Goal: Check status: Check status

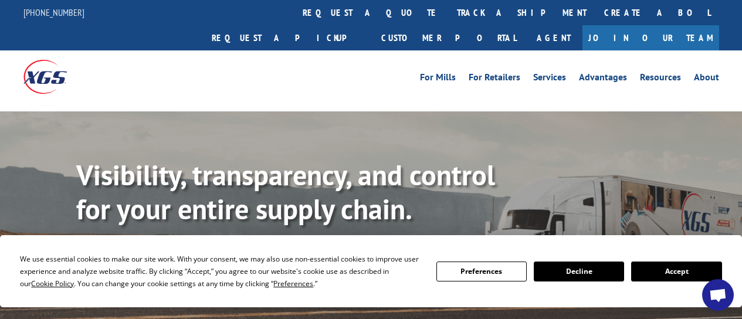
scroll to position [132, 0]
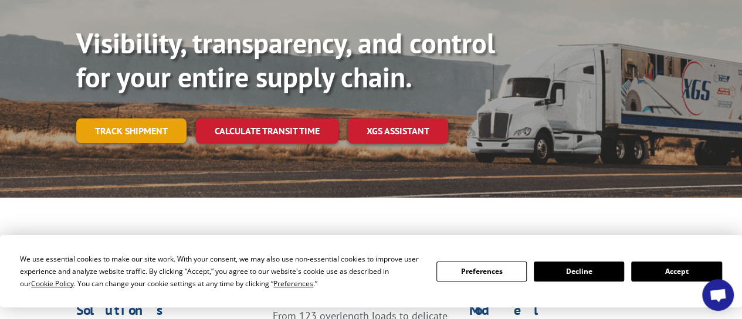
click at [134, 119] on link "Track shipment" at bounding box center [131, 131] width 110 height 25
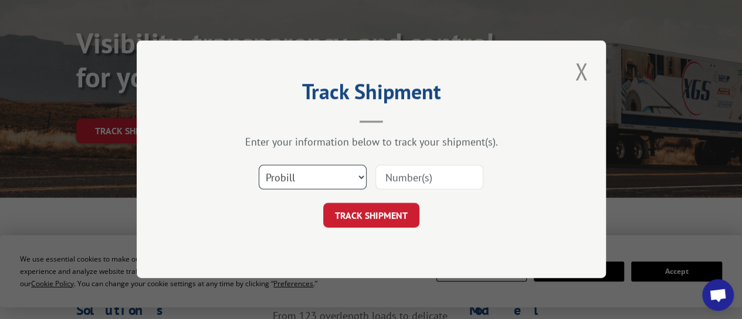
click at [354, 177] on select "Select category... Probill BOL PO" at bounding box center [313, 177] width 108 height 25
select select "bol"
click at [259, 165] on select "Select category... Probill BOL PO" at bounding box center [313, 177] width 108 height 25
click at [422, 185] on input at bounding box center [429, 177] width 108 height 25
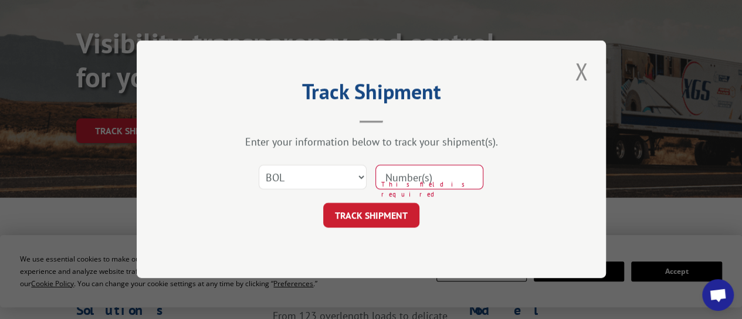
click at [394, 175] on input at bounding box center [429, 177] width 108 height 25
paste input "420553"
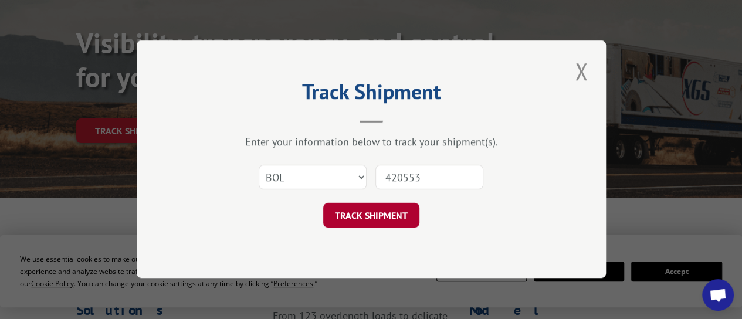
type input "420553"
click at [375, 213] on button "TRACK SHIPMENT" at bounding box center [371, 216] width 96 height 25
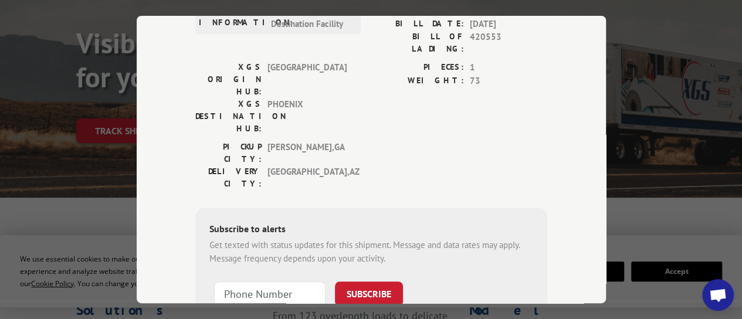
scroll to position [319, 0]
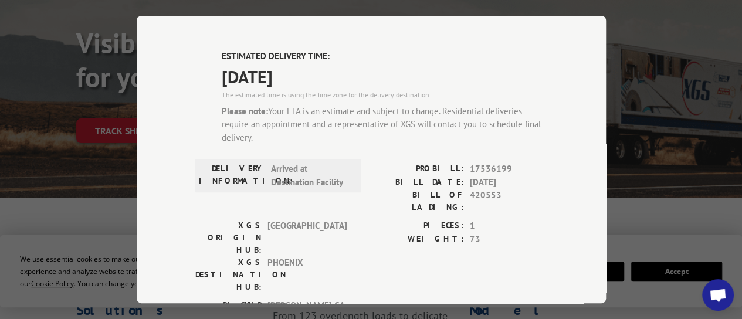
click at [589, 144] on div "Track Shipment DELIVERED DELIVERY INFORMATION: [DATE] 09:30 am [PERSON_NAME]: 1…" at bounding box center [371, 159] width 469 height 287
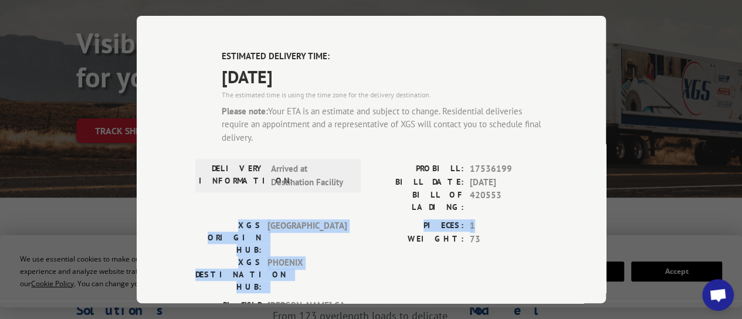
drag, startPoint x: 593, startPoint y: 135, endPoint x: 601, endPoint y: 163, distance: 28.8
click at [598, 158] on div "Track Shipment DELIVERED DELIVERY INFORMATION: [DATE] 09:30 am [PERSON_NAME]: 1…" at bounding box center [371, 159] width 469 height 287
click at [587, 167] on div "Track Shipment DELIVERED DELIVERY INFORMATION: [DATE] 09:30 am [PERSON_NAME]: 1…" at bounding box center [371, 159] width 469 height 287
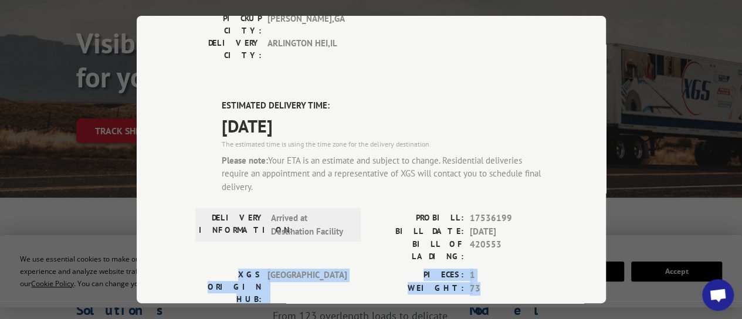
scroll to position [223, 0]
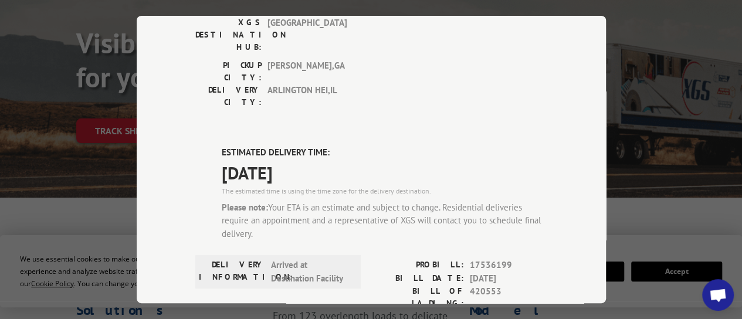
click at [719, 290] on span "Open chat" at bounding box center [718, 296] width 19 height 15
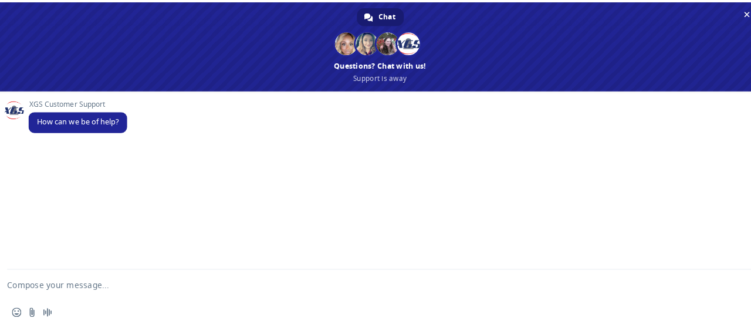
scroll to position [0, 0]
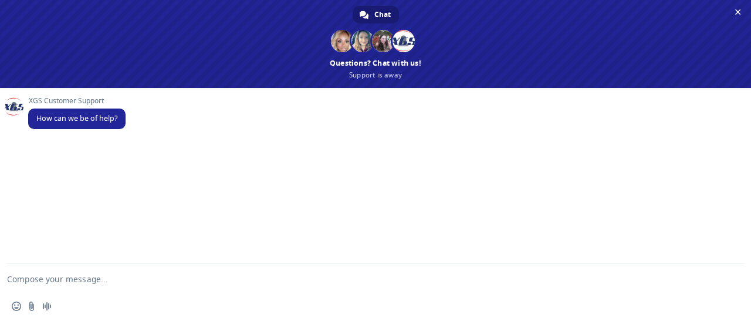
click at [128, 281] on textarea "Compose your message..." at bounding box center [361, 278] width 709 height 29
type textarea "hello"
click at [735, 277] on span "Send" at bounding box center [729, 278] width 19 height 19
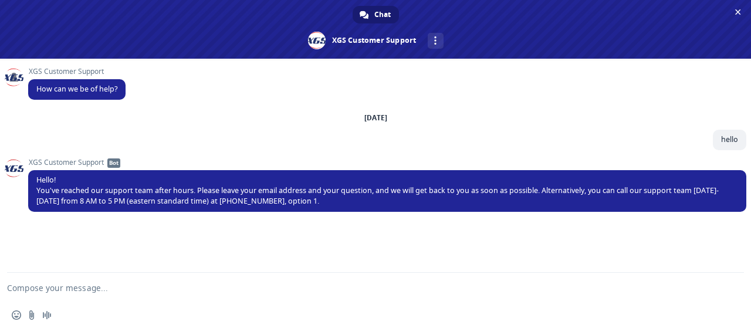
click at [285, 288] on textarea "Compose your message..." at bounding box center [361, 287] width 709 height 29
type textarea "it's not after hours"
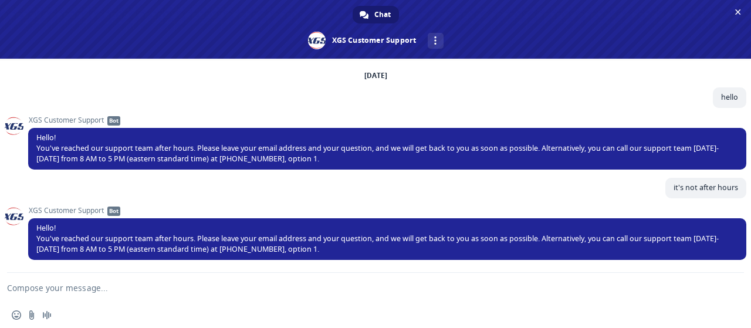
click at [206, 292] on textarea "Compose your message..." at bounding box center [361, 287] width 709 height 29
type textarea "what are your hours?"
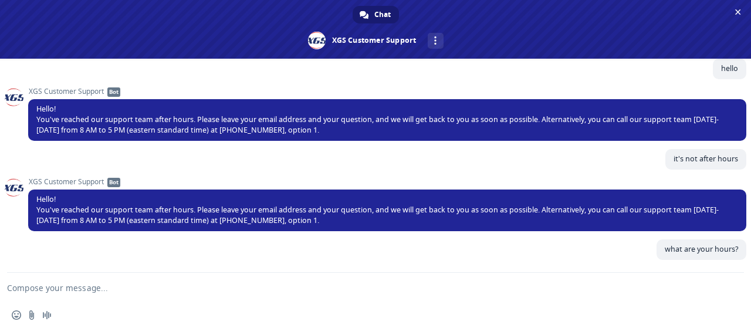
scroll to position [138, 0]
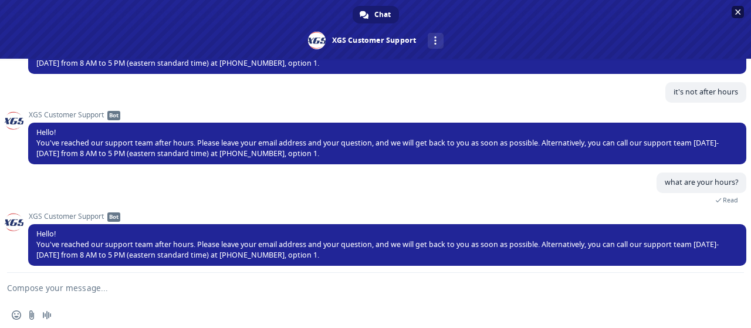
click at [738, 11] on span "Close chat" at bounding box center [738, 12] width 6 height 8
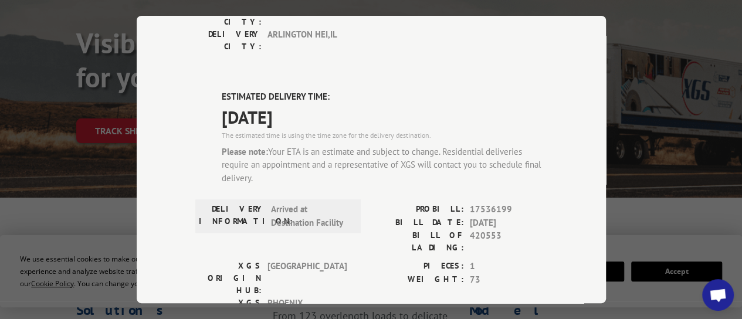
scroll to position [283, 0]
